Goal: Task Accomplishment & Management: Complete application form

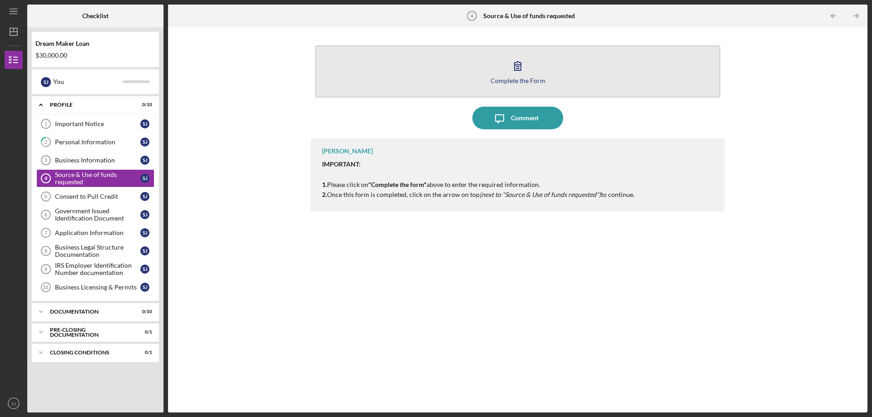
click at [498, 79] on div "Complete the Form" at bounding box center [518, 80] width 55 height 7
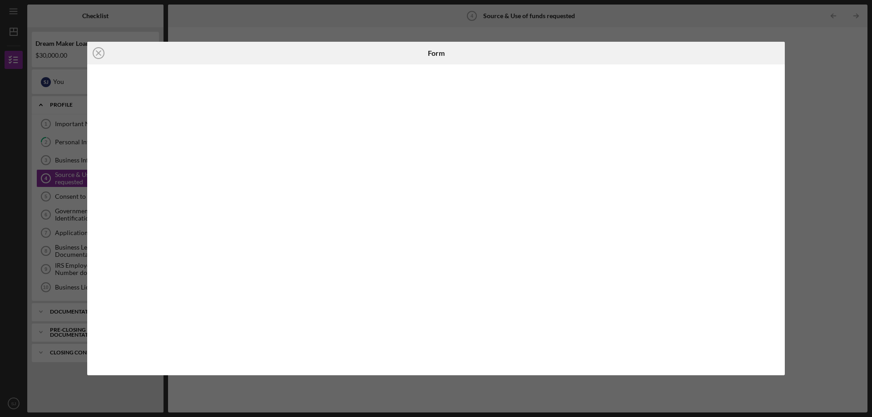
click at [816, 77] on div "Icon/Close Form" at bounding box center [436, 208] width 872 height 417
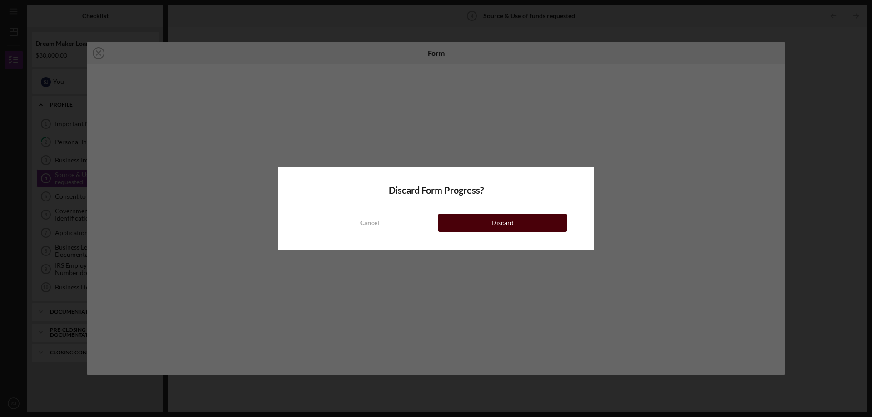
click at [458, 226] on button "Discard" at bounding box center [502, 223] width 129 height 18
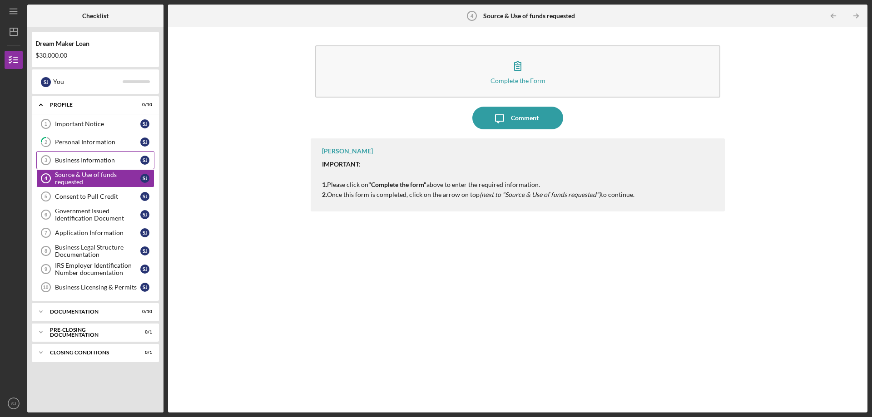
click at [82, 160] on div "Business Information" at bounding box center [97, 160] width 85 height 7
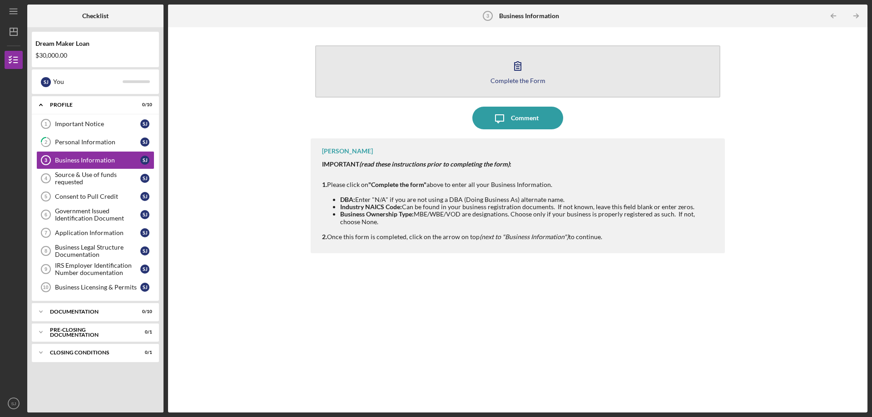
click at [507, 80] on div "Complete the Form" at bounding box center [518, 80] width 55 height 7
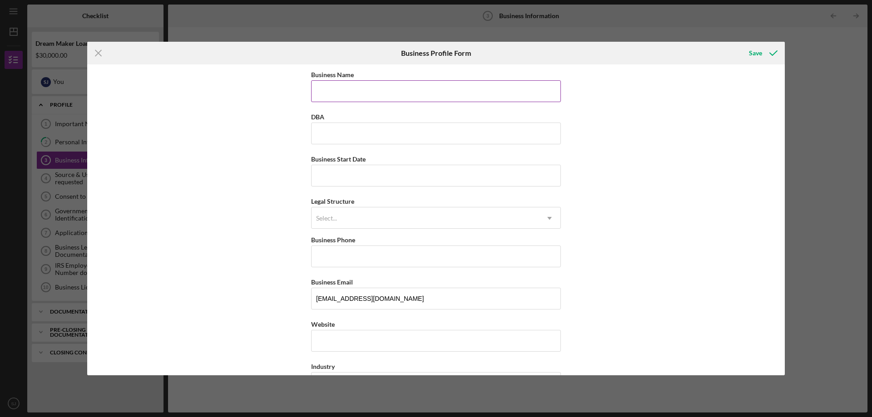
click at [486, 93] on input "Business Name" at bounding box center [436, 91] width 250 height 22
click at [103, 52] on icon "Icon/Menu Close" at bounding box center [98, 53] width 23 height 23
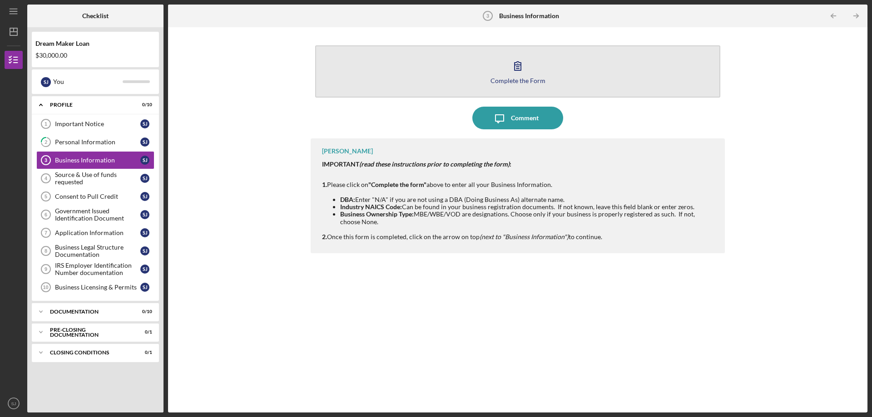
click at [512, 74] on icon "button" at bounding box center [518, 66] width 23 height 23
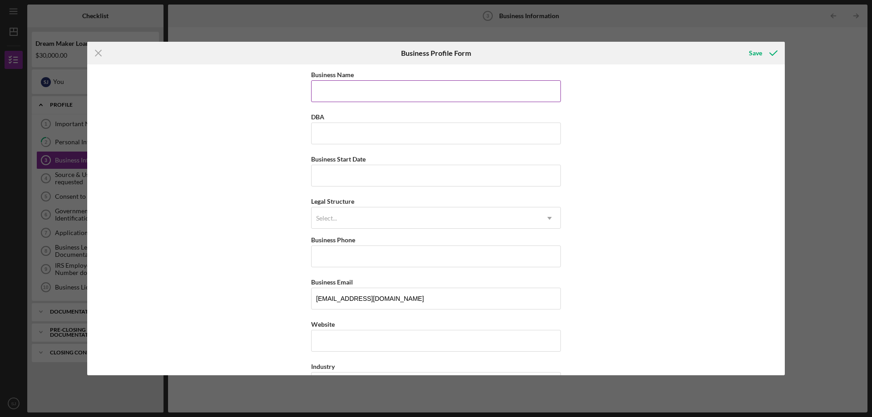
click at [360, 92] on input "Business Name" at bounding box center [436, 91] width 250 height 22
type input "c"
type input "Cafe Soleil"
click at [333, 130] on input "DBA" at bounding box center [436, 134] width 250 height 22
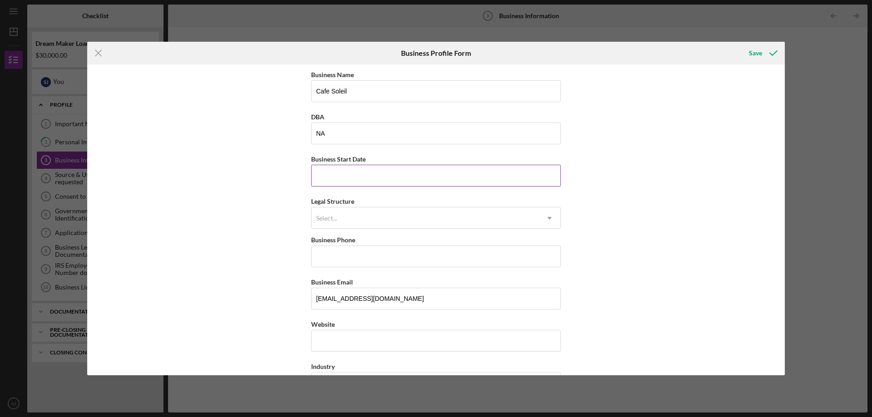
click at [328, 174] on input "Business Start Date" at bounding box center [436, 176] width 250 height 22
click at [333, 132] on input "NA" at bounding box center [436, 134] width 250 height 22
type input "N"
type input "Cafe Soleil LLC"
click at [330, 179] on input "Business Start Date" at bounding box center [436, 176] width 250 height 22
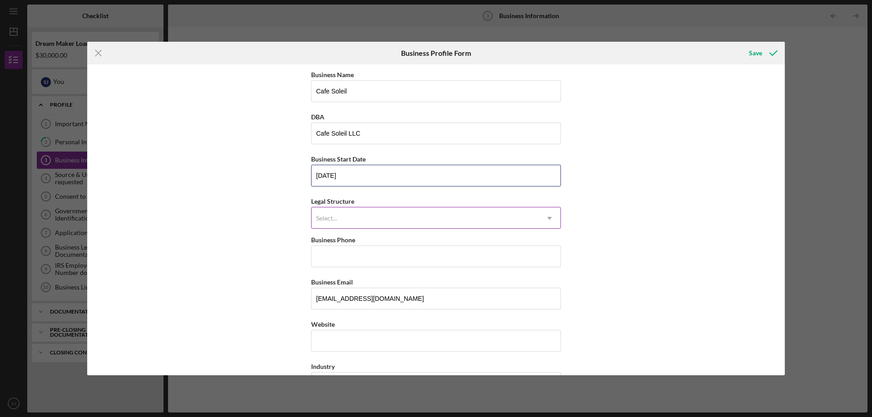
type input "[DATE]"
click at [330, 216] on div "Select..." at bounding box center [326, 218] width 21 height 7
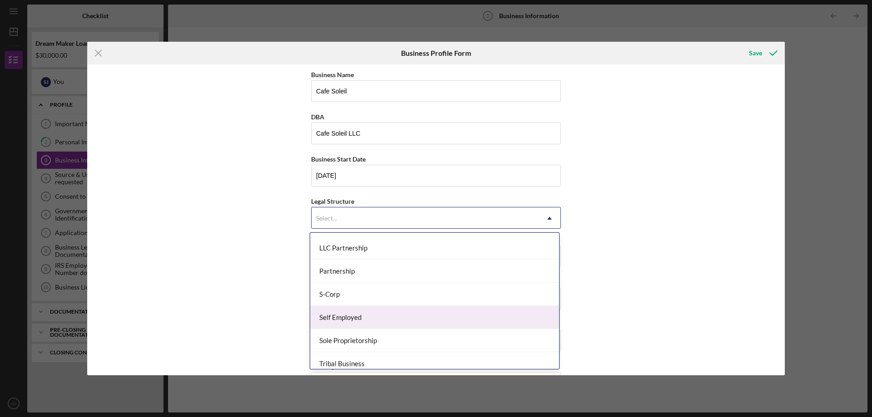
scroll to position [136, 0]
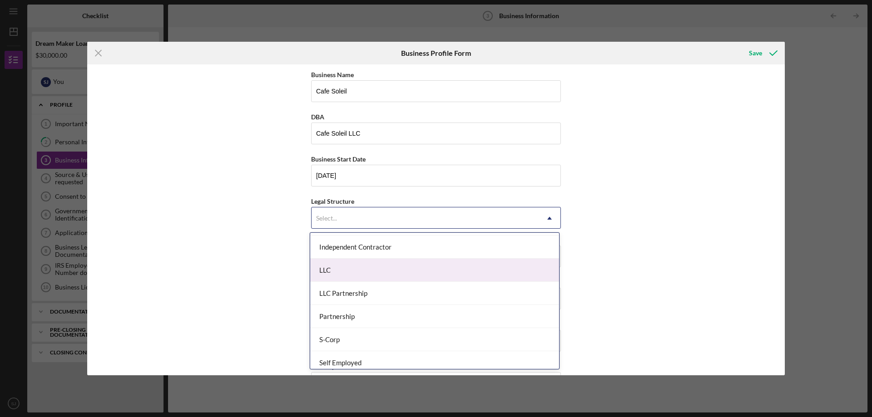
click at [337, 274] on div "LLC" at bounding box center [434, 270] width 249 height 23
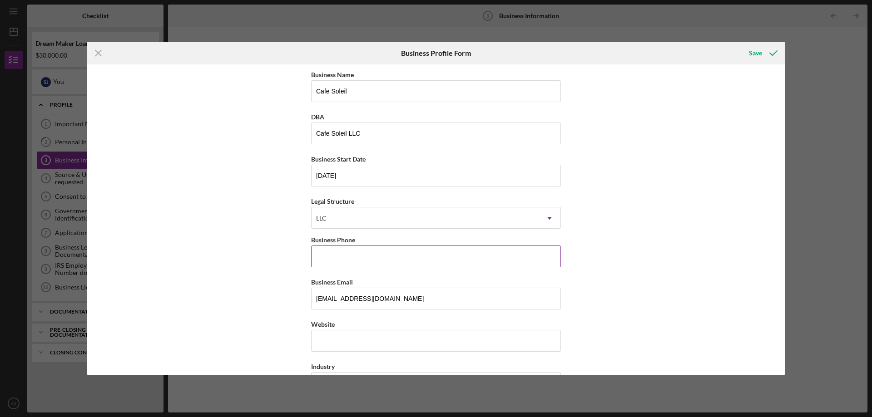
click at [343, 258] on input "Business Phone" at bounding box center [436, 257] width 250 height 22
type input "[PHONE_NUMBER]"
click at [327, 340] on div "Website" at bounding box center [436, 335] width 250 height 33
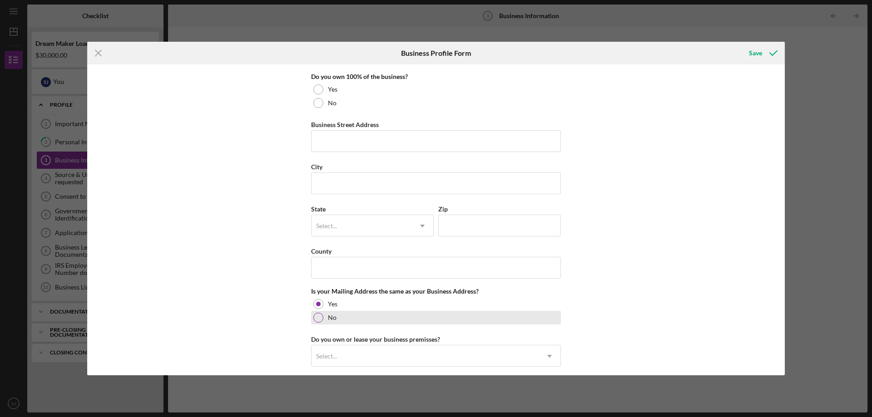
scroll to position [436, 0]
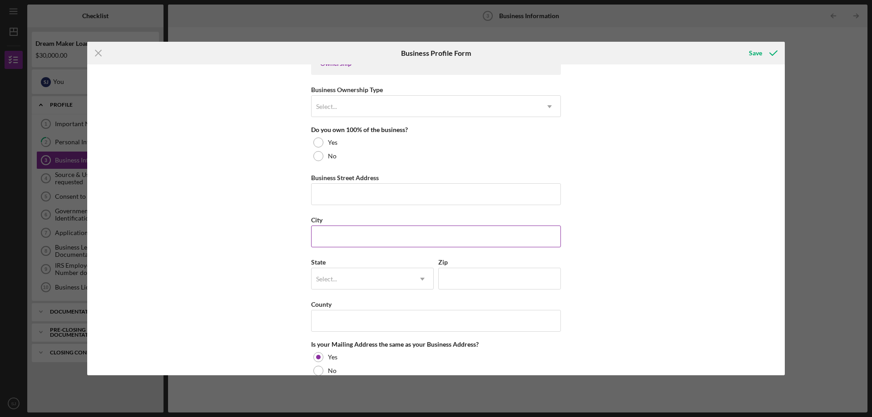
click at [383, 236] on input "City" at bounding box center [436, 237] width 250 height 22
click at [366, 187] on input "Business Street Address" at bounding box center [436, 195] width 250 height 22
click at [366, 187] on input "17 Stonegate" at bounding box center [436, 195] width 250 height 22
type input "[STREET_ADDRESS]"
click at [356, 229] on input "City" at bounding box center [436, 237] width 250 height 22
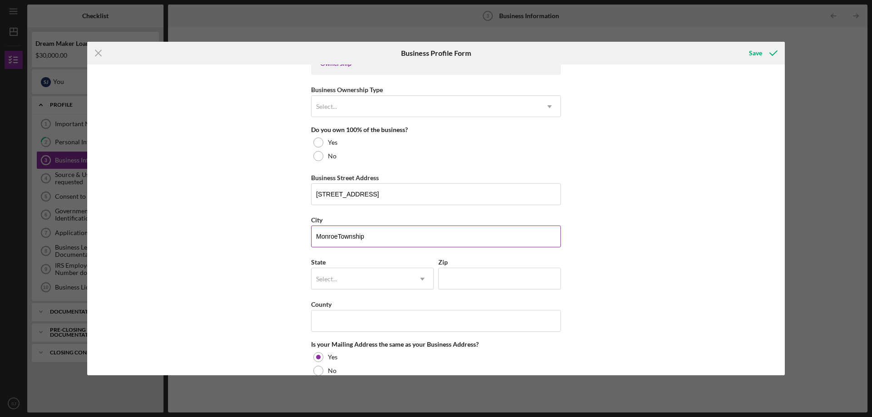
click at [337, 236] on input "MonroeTownship" at bounding box center [436, 237] width 250 height 22
type input "[GEOGRAPHIC_DATA]"
click at [341, 281] on div "Select..." at bounding box center [362, 279] width 100 height 21
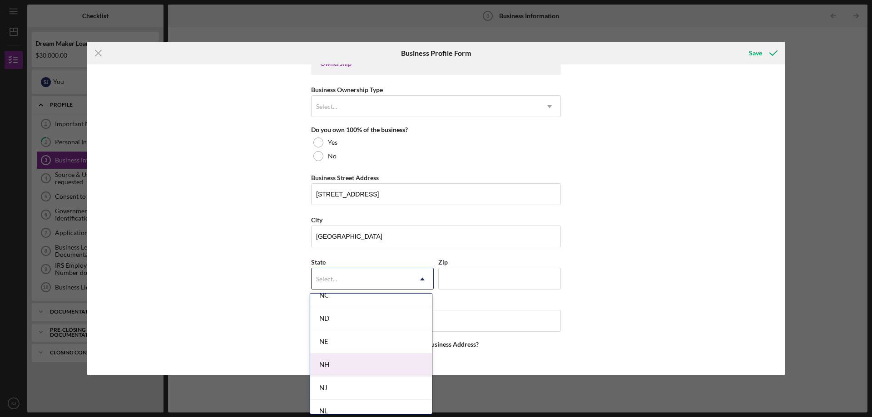
scroll to position [954, 0]
click at [349, 374] on div "NJ" at bounding box center [371, 370] width 122 height 23
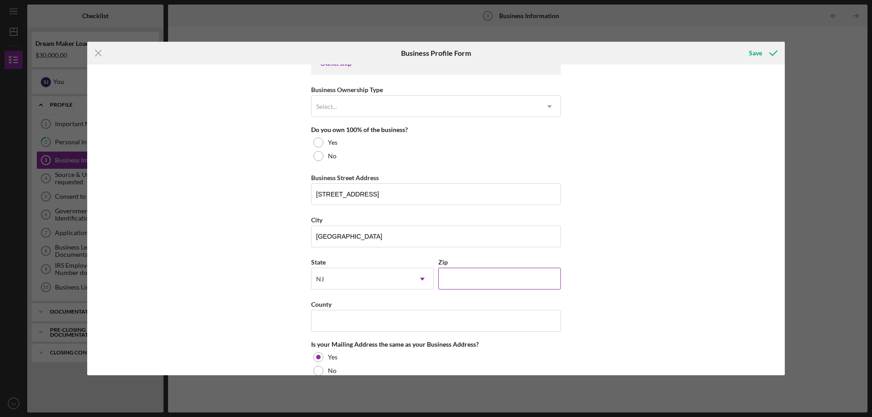
click at [476, 280] on input "Zip" at bounding box center [499, 279] width 123 height 22
type input "08831"
click at [409, 322] on input "County" at bounding box center [436, 321] width 250 height 22
click at [409, 322] on input "Middlesesxe" at bounding box center [436, 321] width 250 height 22
click at [341, 320] on input "Middlesesxe" at bounding box center [436, 321] width 250 height 22
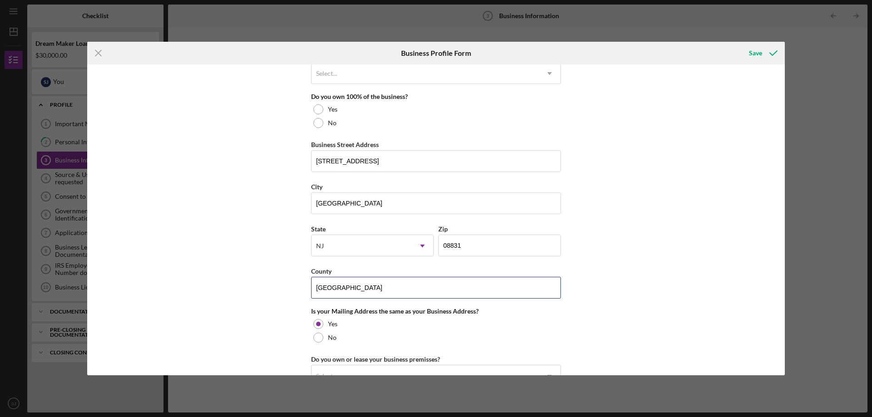
scroll to position [527, 0]
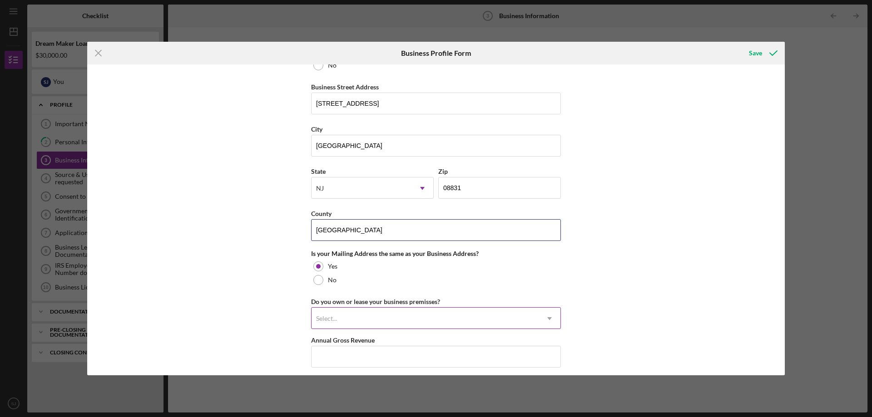
type input "[GEOGRAPHIC_DATA]"
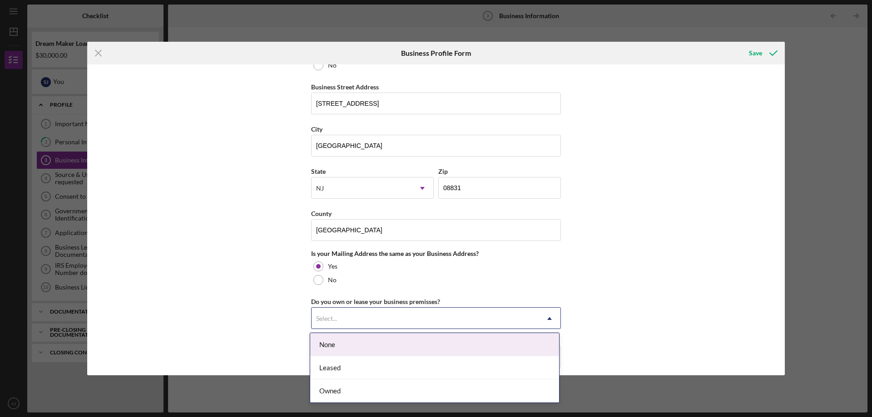
click at [362, 316] on div "Select..." at bounding box center [425, 318] width 227 height 21
click at [358, 340] on div "None" at bounding box center [434, 344] width 249 height 23
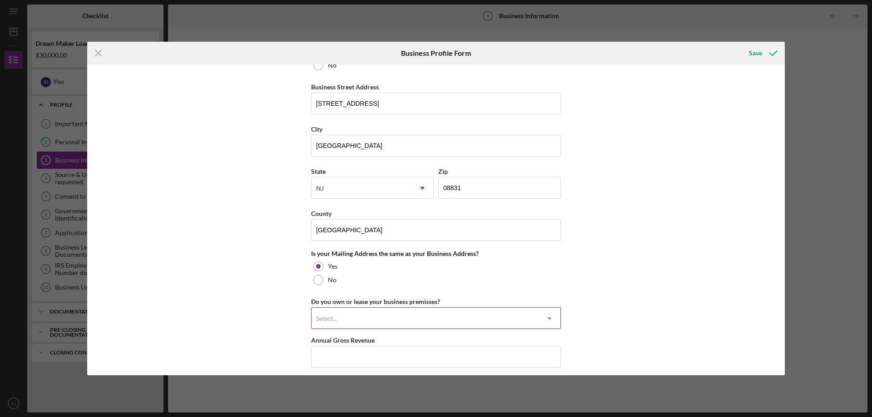
click at [352, 317] on div "Select..." at bounding box center [425, 318] width 227 height 21
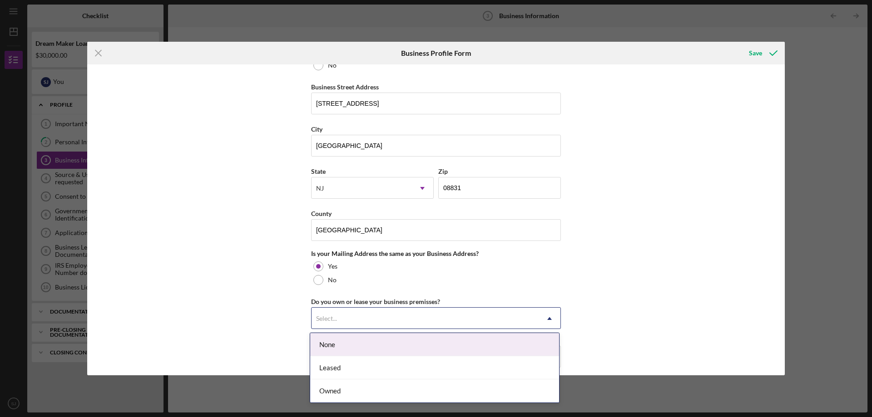
click at [352, 317] on div "Select..." at bounding box center [425, 318] width 227 height 21
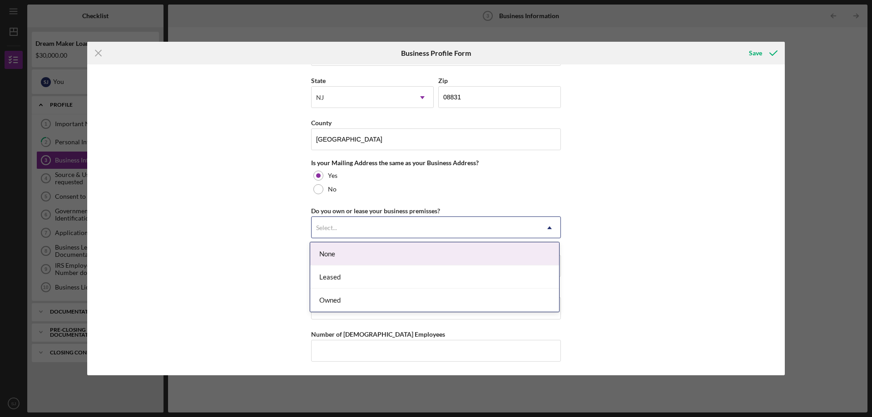
click at [333, 252] on div "None" at bounding box center [434, 254] width 249 height 23
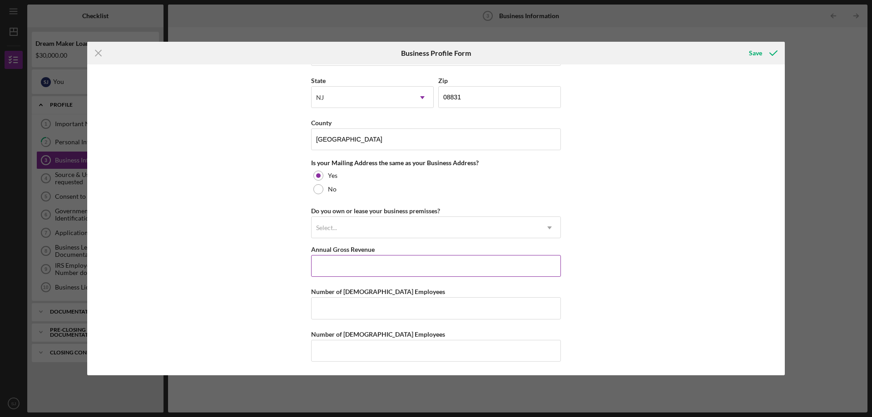
click at [333, 263] on input "Annual Gross Revenue" at bounding box center [436, 266] width 250 height 22
type input "$0"
click at [337, 310] on input "Number of [DEMOGRAPHIC_DATA] Employees" at bounding box center [436, 309] width 250 height 22
type input "2"
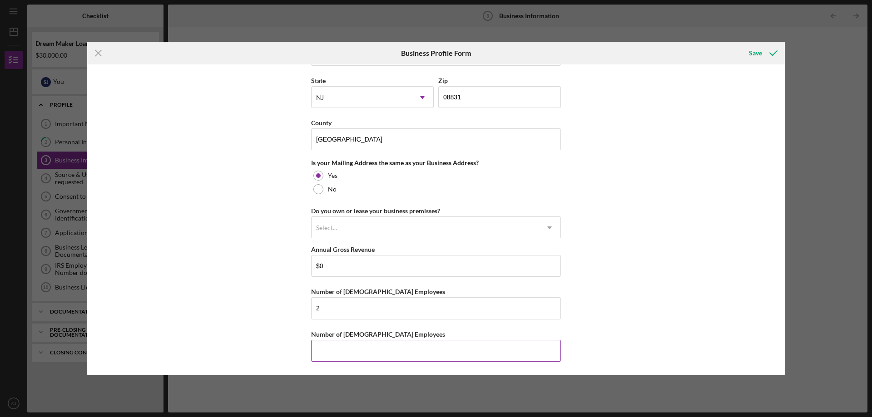
click at [331, 348] on input "Number of [DEMOGRAPHIC_DATA] Employees" at bounding box center [436, 351] width 250 height 22
type input "2"
click at [760, 53] on div "Save" at bounding box center [755, 53] width 13 height 18
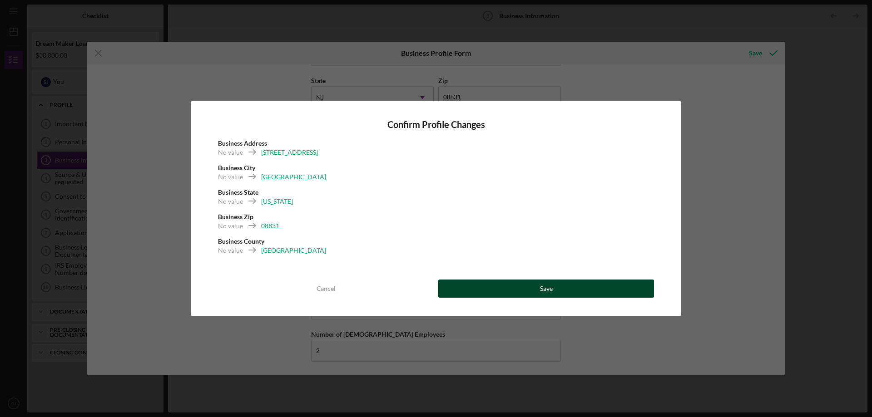
click at [534, 283] on button "Save" at bounding box center [546, 289] width 216 height 18
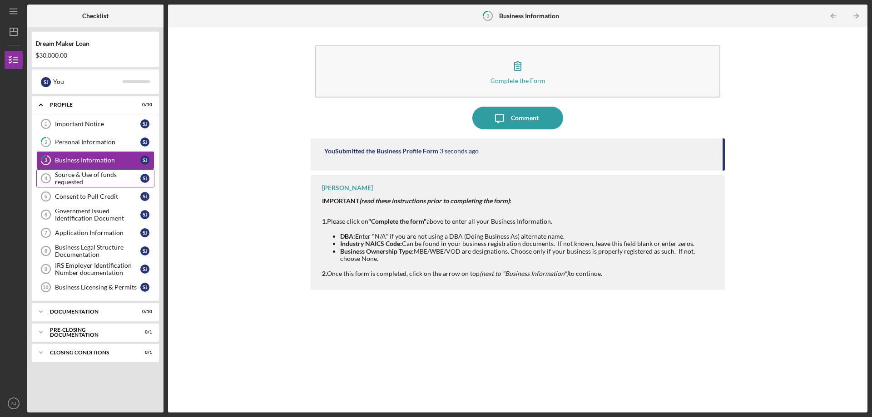
click at [93, 179] on div "Source & Use of funds requested" at bounding box center [97, 178] width 85 height 15
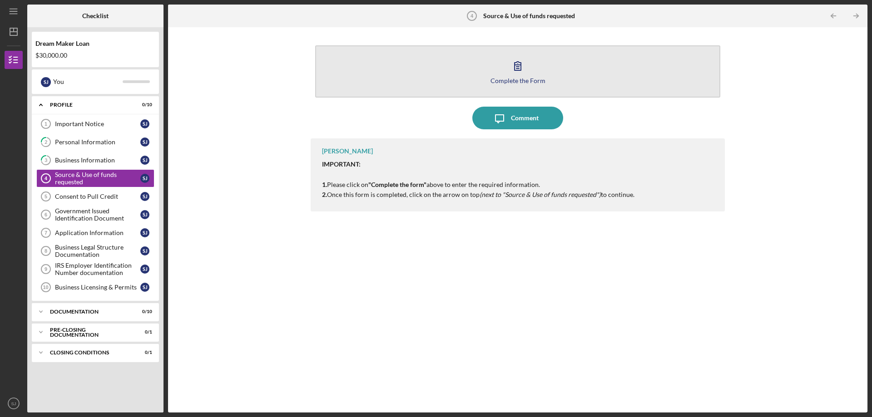
click at [500, 68] on button "Complete the Form Form" at bounding box center [517, 71] width 405 height 52
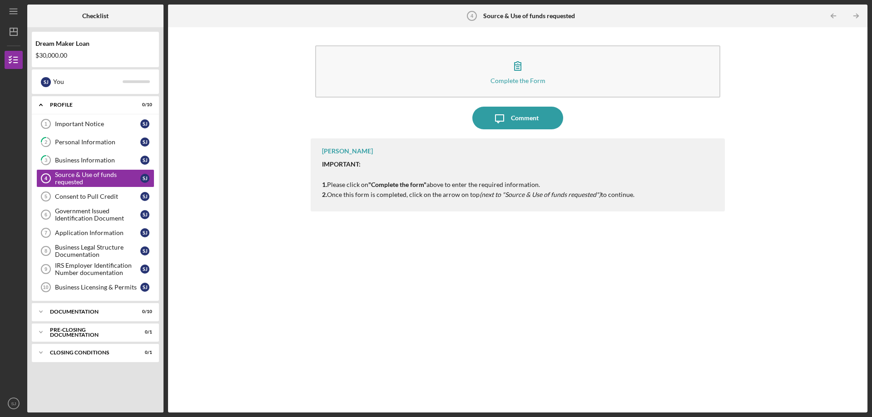
click at [193, 220] on div "Complete the Form Form Icon/Message Comment [PERSON_NAME] IMPORTANT: 1. Please …" at bounding box center [518, 220] width 690 height 377
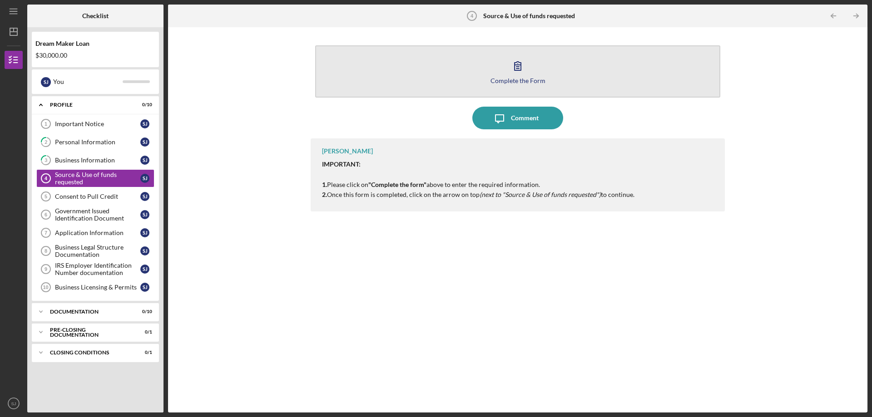
click at [526, 74] on icon "button" at bounding box center [518, 66] width 23 height 23
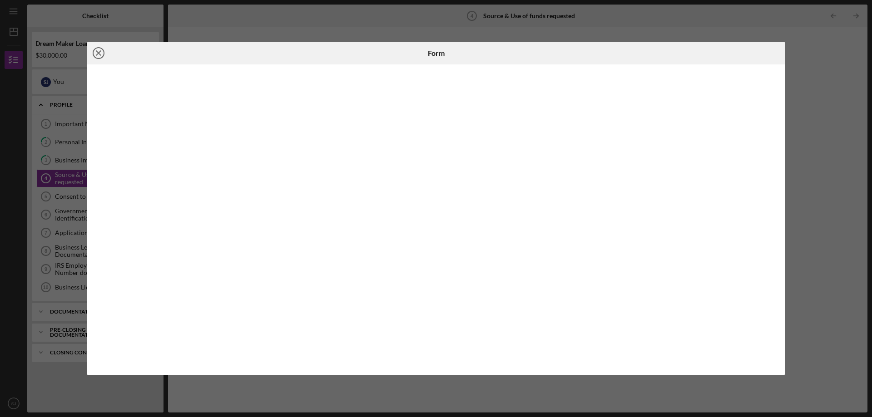
click at [101, 52] on icon "Icon/Close" at bounding box center [98, 53] width 23 height 23
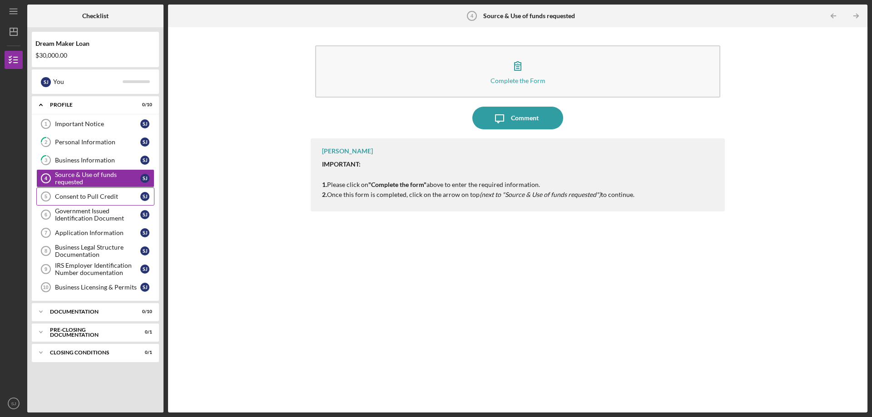
click at [101, 194] on div "Consent to Pull Credit" at bounding box center [97, 196] width 85 height 7
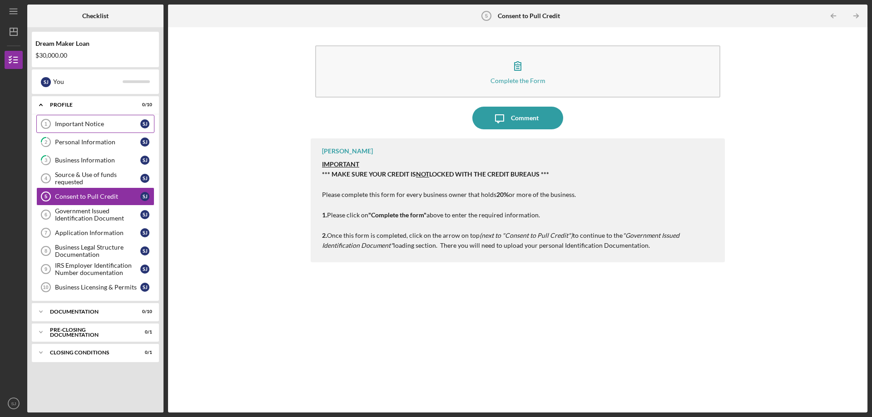
click at [78, 131] on link "Important Notice 1 Important Notice [PERSON_NAME]" at bounding box center [95, 124] width 118 height 18
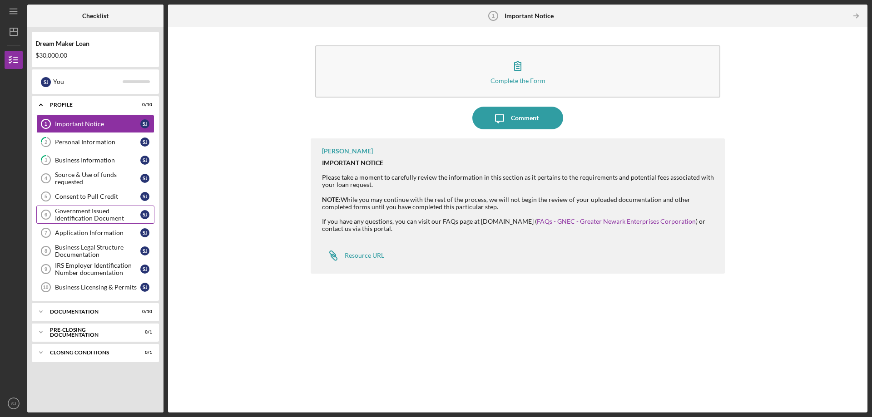
click at [79, 218] on div "Government Issued Identification Document" at bounding box center [97, 215] width 85 height 15
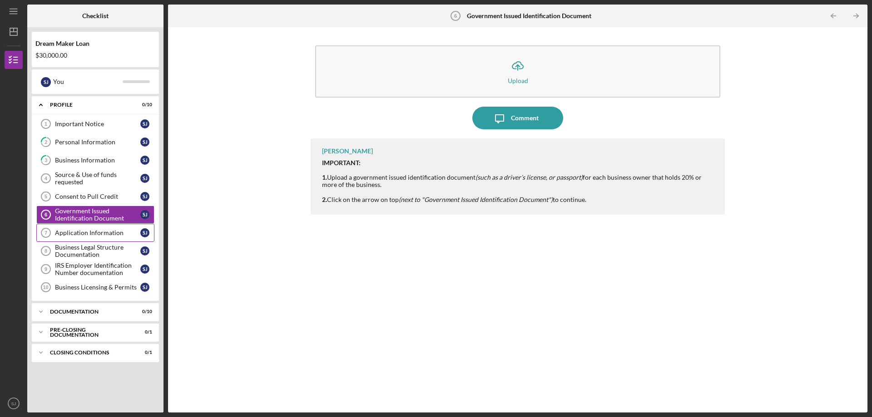
click at [67, 233] on div "Application Information" at bounding box center [97, 232] width 85 height 7
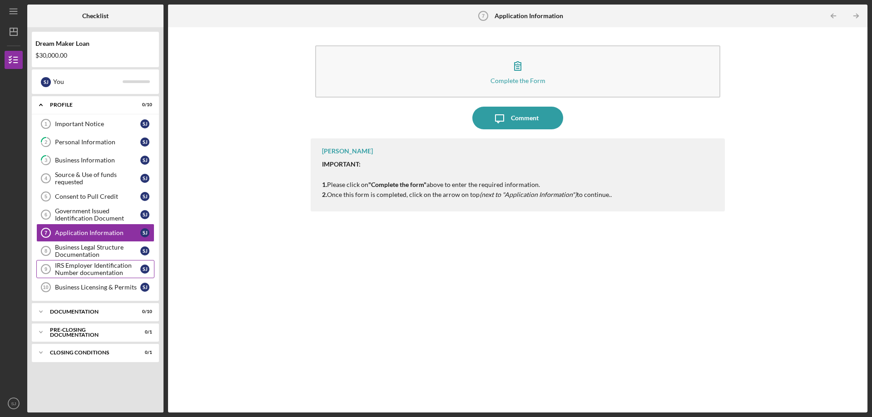
click at [92, 266] on div "IRS Employer Identification Number documentation" at bounding box center [97, 269] width 85 height 15
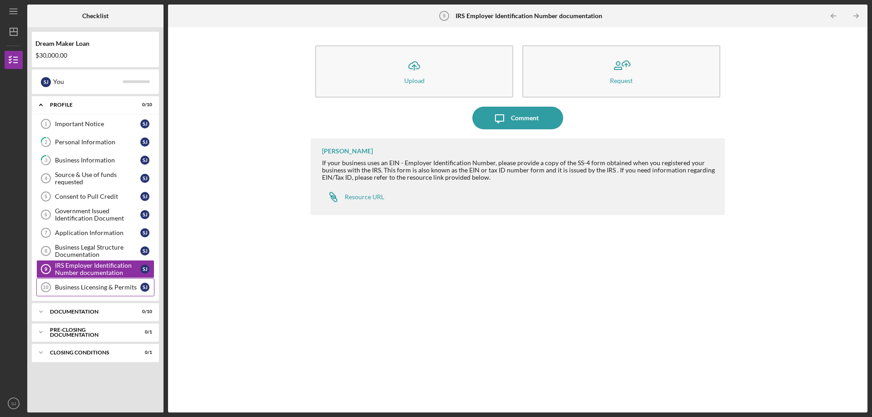
click at [90, 283] on link "Business Licensing & Permits 10 Business Licensing & Permits [PERSON_NAME]" at bounding box center [95, 287] width 118 height 18
